Goal: Information Seeking & Learning: Learn about a topic

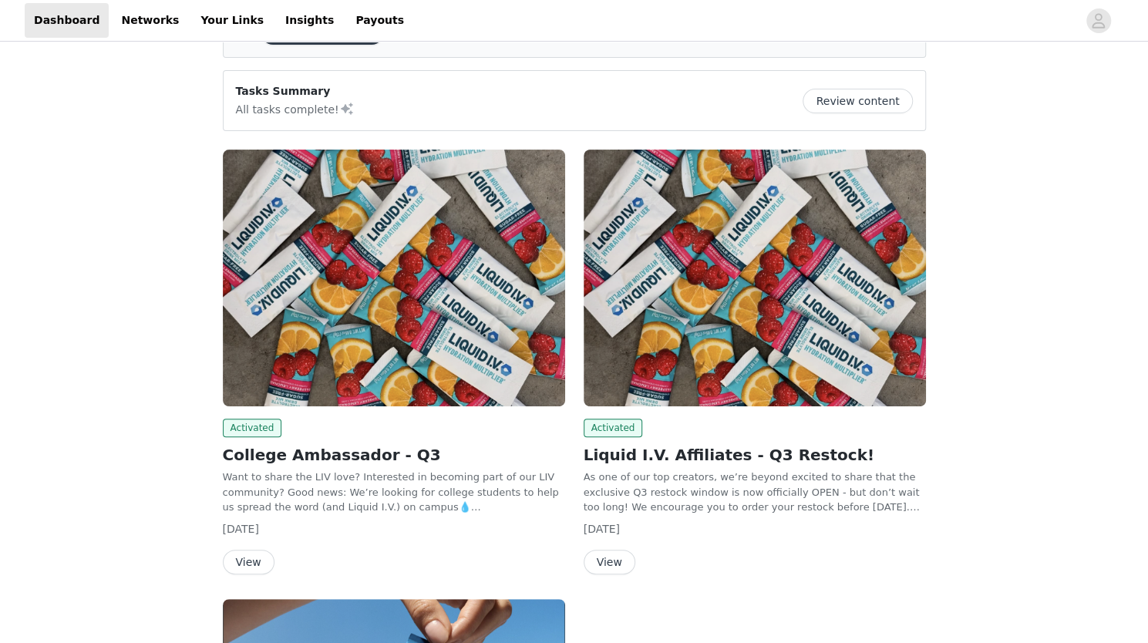
scroll to position [113, 0]
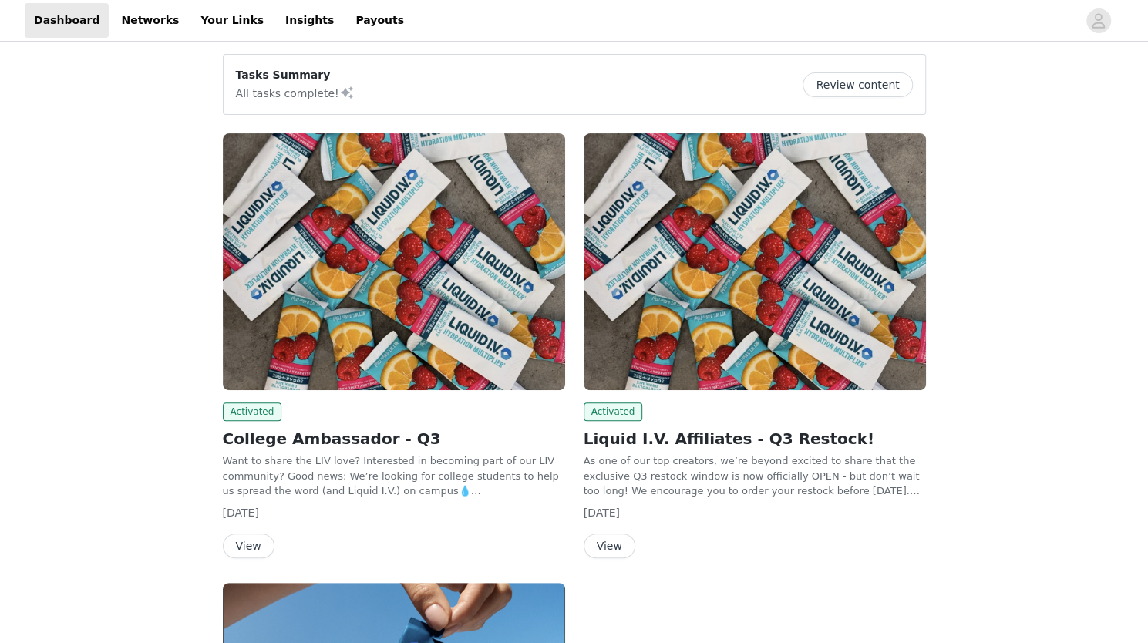
click at [674, 436] on h2 "Liquid I.V. Affiliates - Q3 Restock!" at bounding box center [755, 438] width 342 height 23
click at [667, 474] on p "As one of our top creators, we’re beyond excited to share that the exclusive Q3…" at bounding box center [755, 475] width 342 height 45
click at [604, 544] on button "View" at bounding box center [610, 545] width 52 height 25
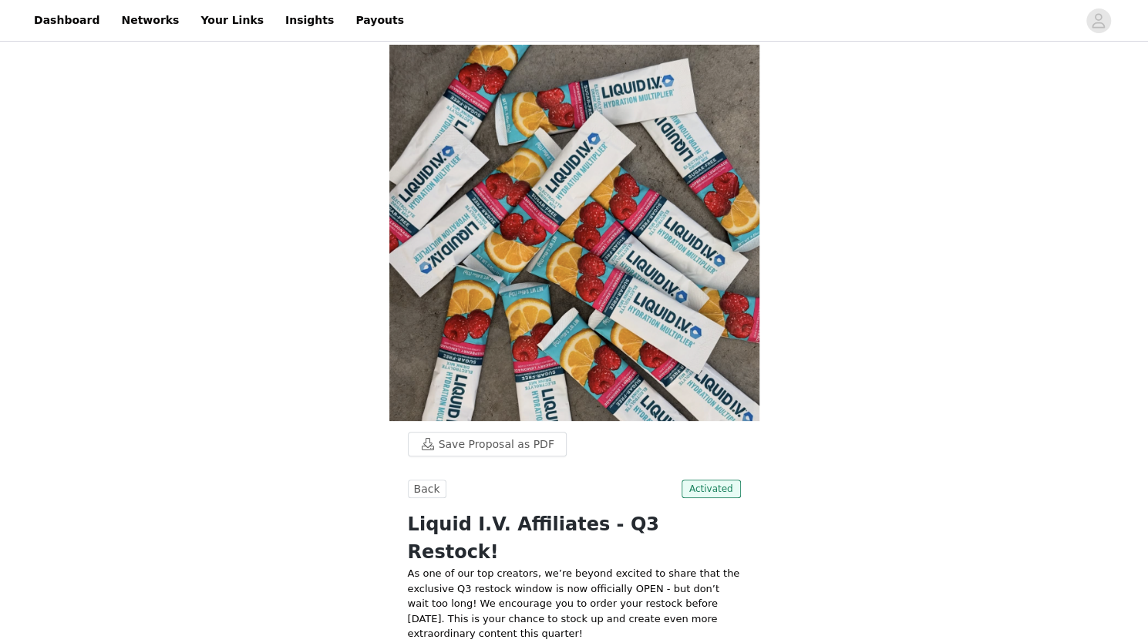
click at [426, 479] on button "Back" at bounding box center [427, 488] width 39 height 19
